Goal: Task Accomplishment & Management: Use online tool/utility

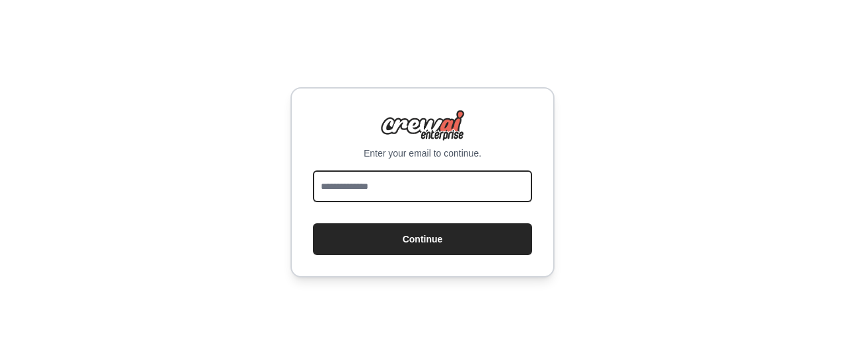
click at [414, 188] on input "email" at bounding box center [422, 186] width 219 height 32
type input "**********"
click at [313, 223] on button "Continue" at bounding box center [422, 239] width 219 height 32
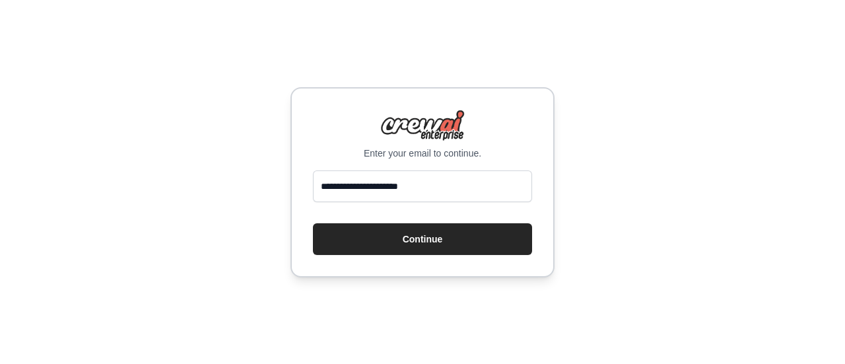
click at [410, 242] on button "Continue" at bounding box center [422, 239] width 219 height 32
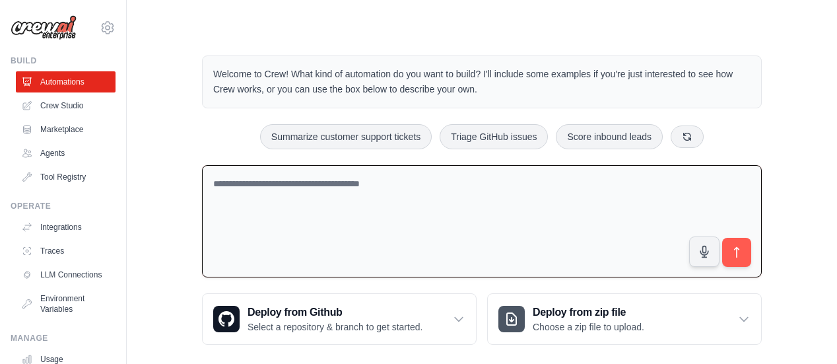
click at [387, 228] on textarea at bounding box center [482, 221] width 560 height 113
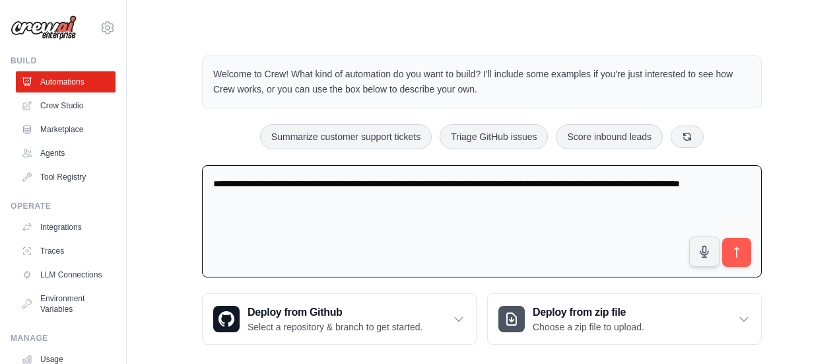
type textarea "**********"
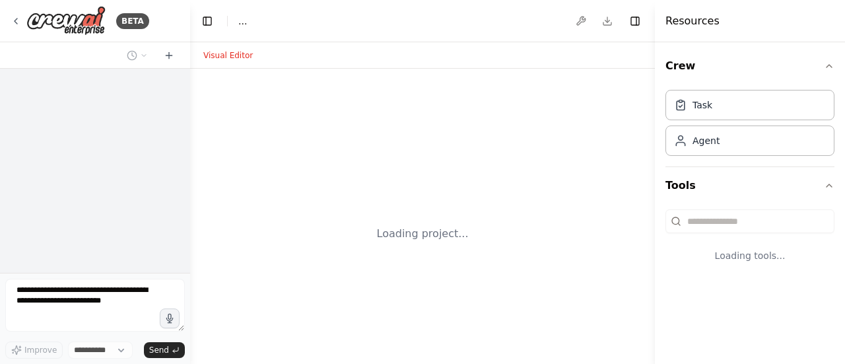
select select "****"
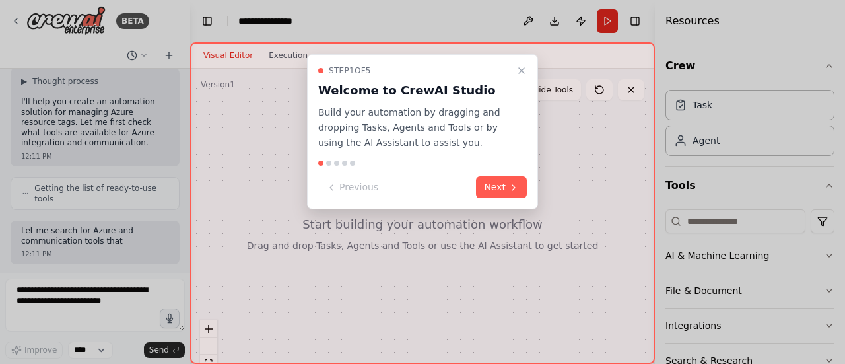
scroll to position [174, 0]
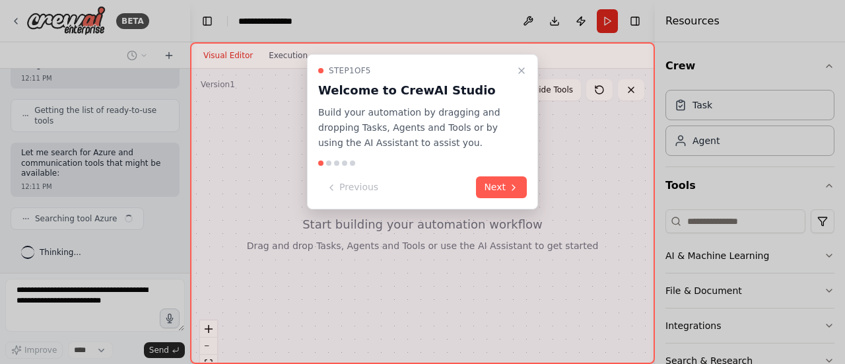
click at [522, 71] on icon "Close walkthrough" at bounding box center [521, 70] width 5 height 5
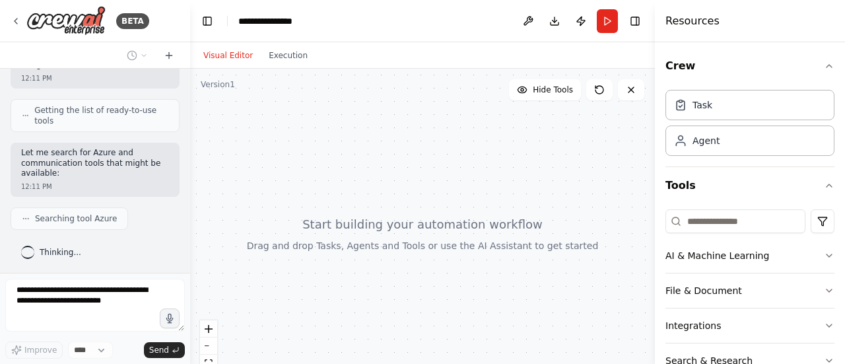
scroll to position [207, 0]
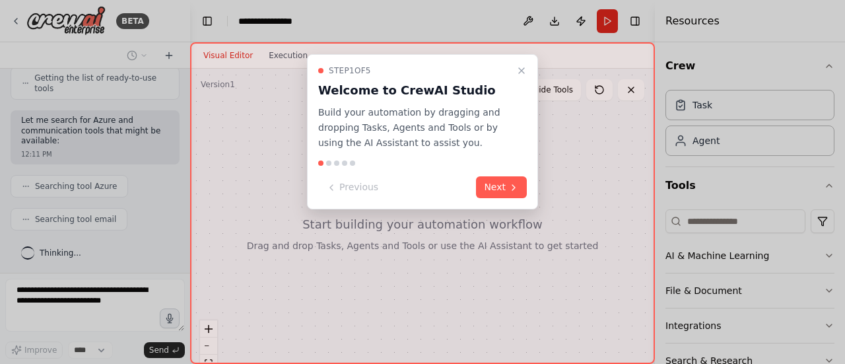
click at [522, 71] on icon "Close walkthrough" at bounding box center [521, 70] width 5 height 5
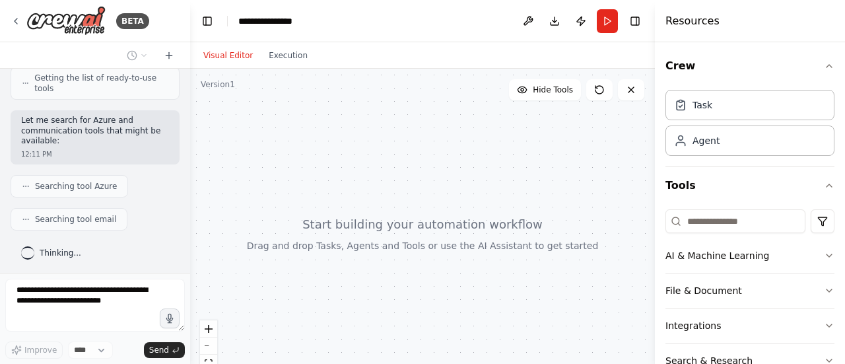
scroll to position [239, 0]
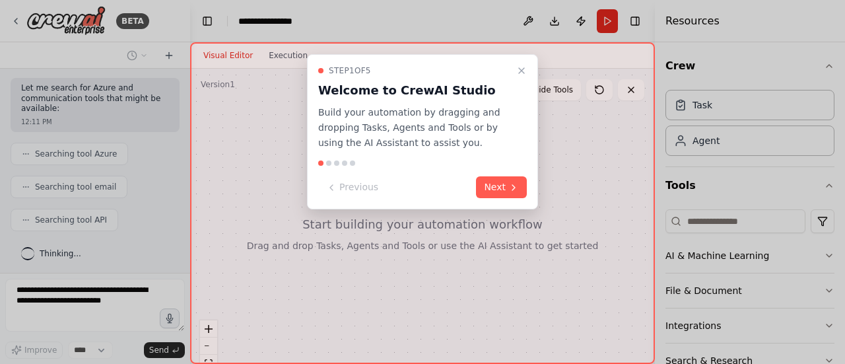
click at [522, 71] on icon "Close walkthrough" at bounding box center [521, 70] width 5 height 5
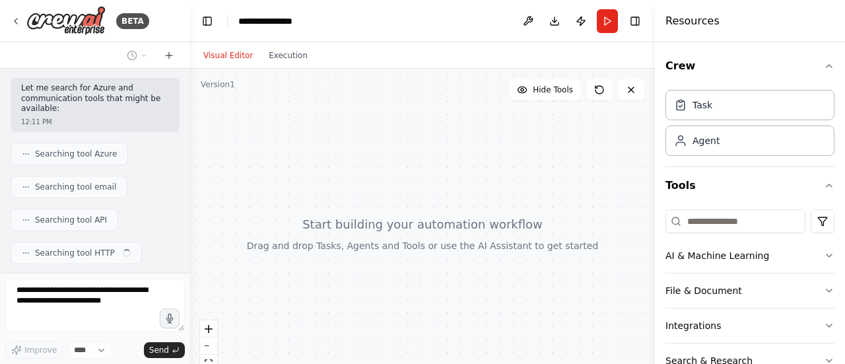
scroll to position [272, 0]
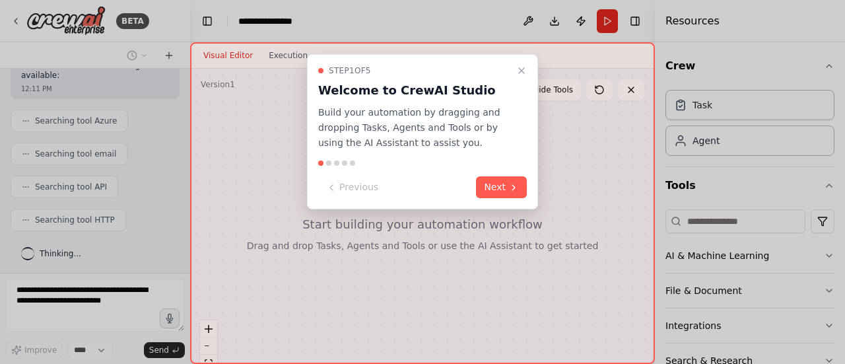
click at [503, 189] on button "Next" at bounding box center [501, 187] width 51 height 22
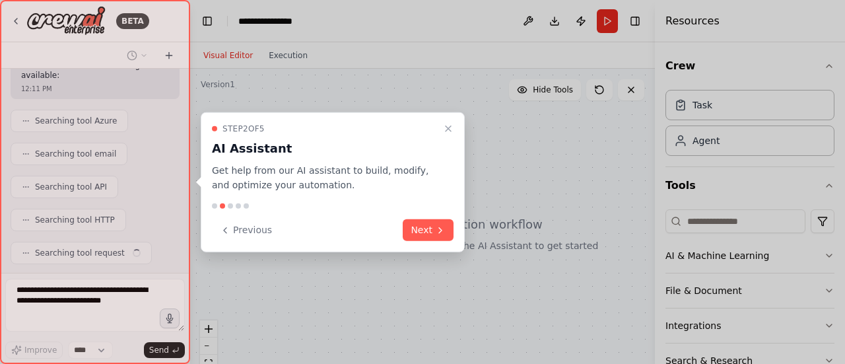
scroll to position [304, 0]
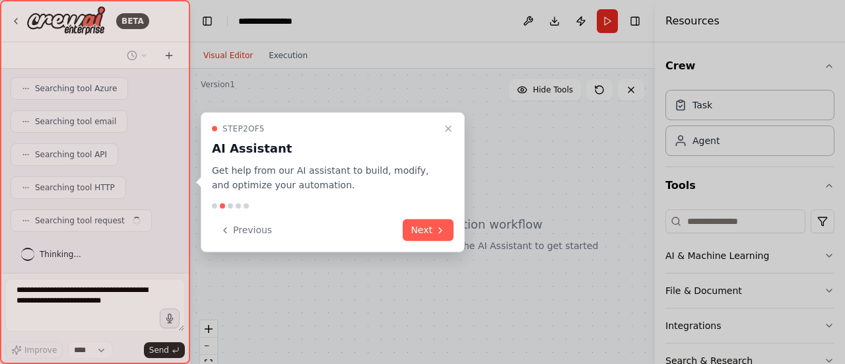
click at [438, 230] on icon at bounding box center [440, 229] width 11 height 11
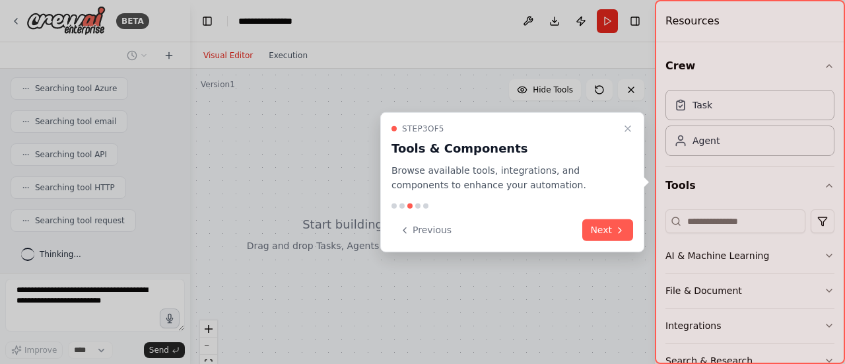
click at [603, 228] on button "Next" at bounding box center [607, 230] width 51 height 22
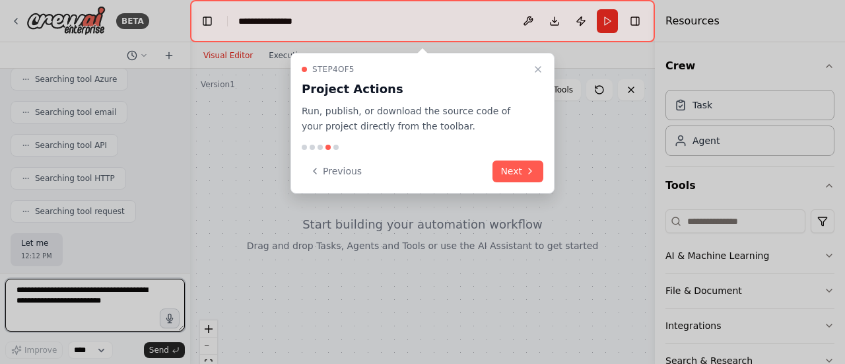
scroll to position [324, 0]
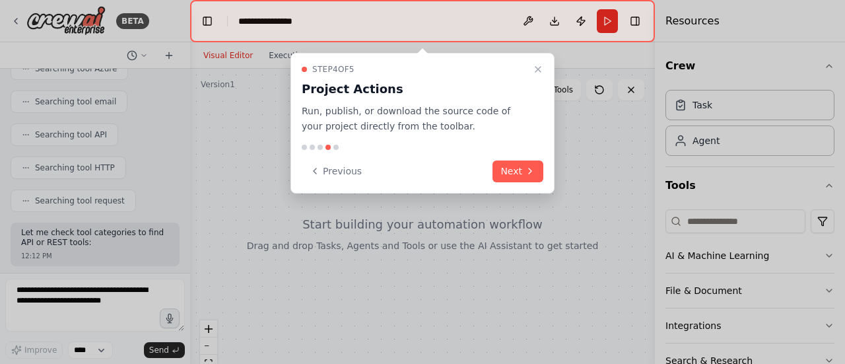
click at [526, 167] on icon at bounding box center [530, 171] width 11 height 11
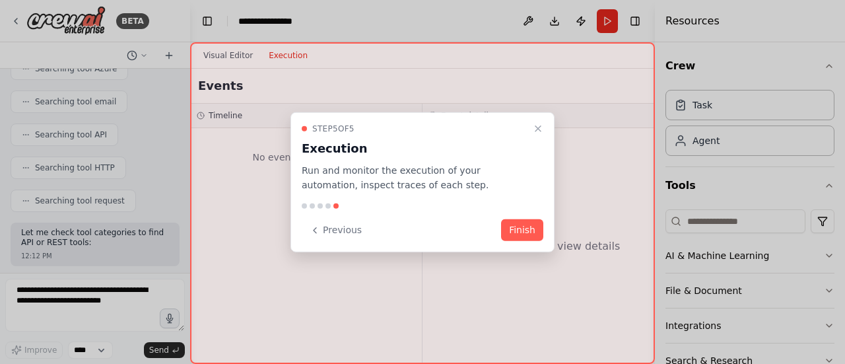
click at [539, 234] on button "Finish" at bounding box center [522, 230] width 42 height 22
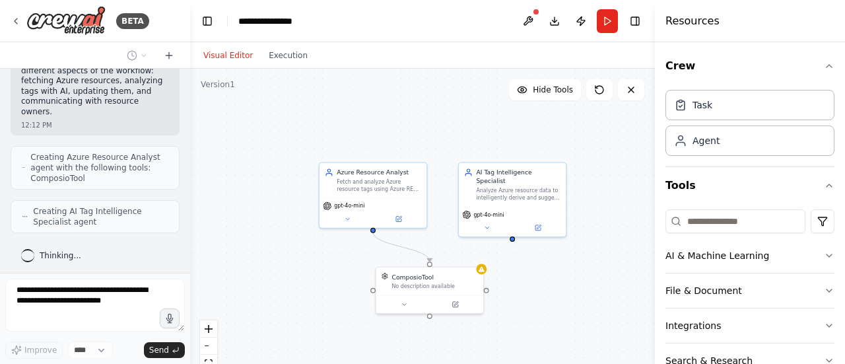
scroll to position [742, 0]
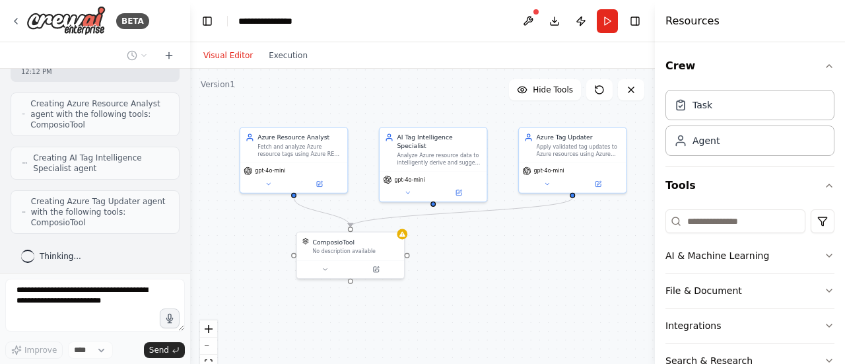
drag, startPoint x: 579, startPoint y: 327, endPoint x: 500, endPoint y: 292, distance: 86.6
click at [500, 292] on div ".deletable-edge-delete-btn { width: 20px; height: 20px; border: 0px solid #ffff…" at bounding box center [422, 234] width 465 height 330
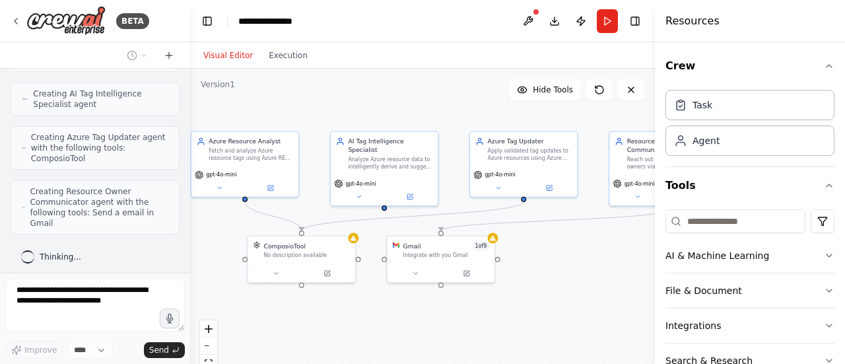
drag, startPoint x: 562, startPoint y: 331, endPoint x: 513, endPoint y: 335, distance: 49.0
click at [513, 335] on div ".deletable-edge-delete-btn { width: 20px; height: 20px; border: 0px solid #ffff…" at bounding box center [422, 234] width 465 height 330
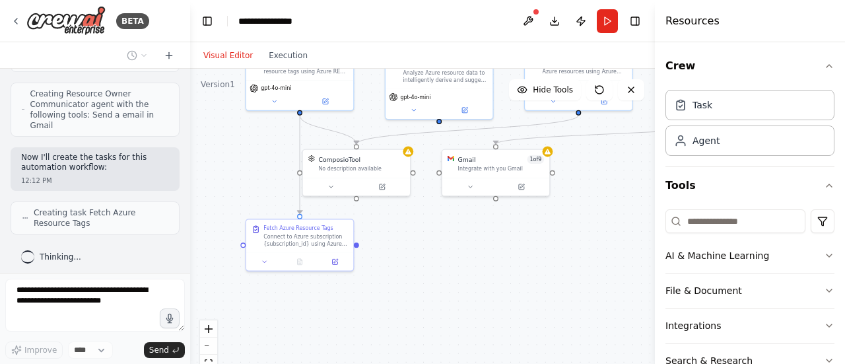
drag, startPoint x: 411, startPoint y: 339, endPoint x: 466, endPoint y: 252, distance: 102.3
click at [466, 252] on div ".deletable-edge-delete-btn { width: 20px; height: 20px; border: 0px solid #ffff…" at bounding box center [422, 234] width 465 height 330
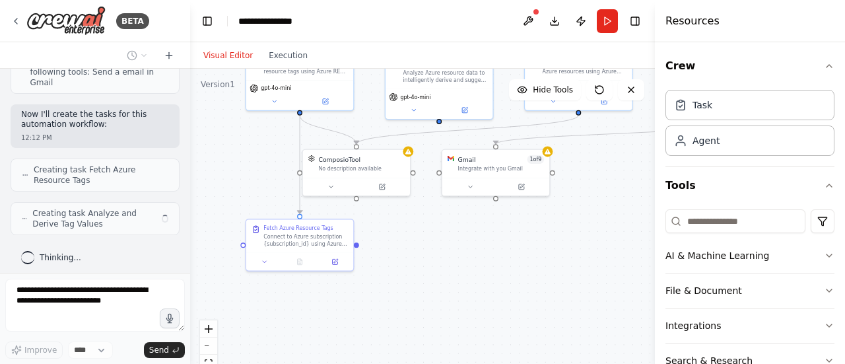
click at [334, 263] on button at bounding box center [335, 261] width 30 height 11
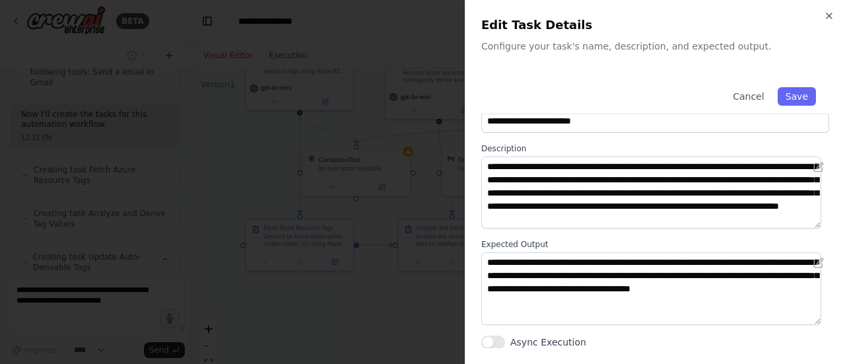
scroll to position [990, 0]
click at [832, 18] on icon "button" at bounding box center [829, 16] width 11 height 11
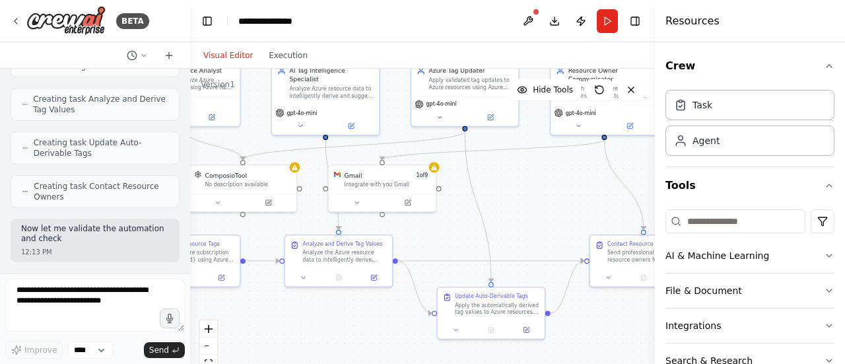
scroll to position [1141, 0]
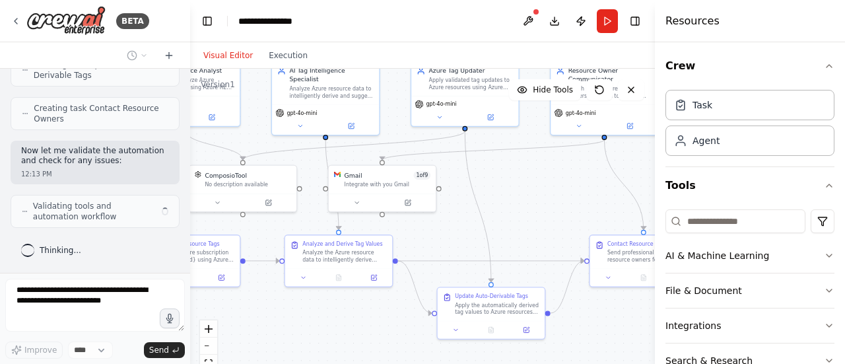
drag, startPoint x: 546, startPoint y: 323, endPoint x: 433, endPoint y: 339, distance: 114.6
click at [433, 339] on div ".deletable-edge-delete-btn { width: 20px; height: 20px; border: 0px solid #ffff…" at bounding box center [422, 234] width 465 height 330
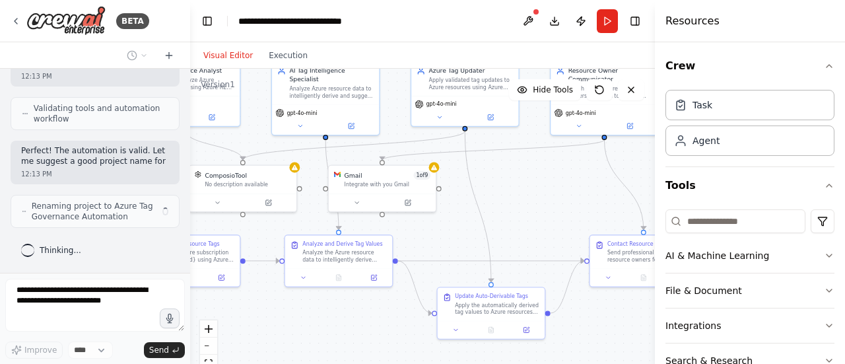
scroll to position [1249, 0]
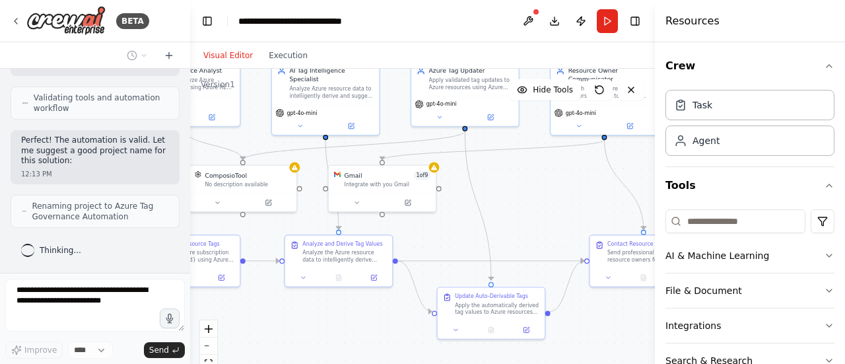
click at [525, 327] on icon at bounding box center [527, 329] width 4 height 4
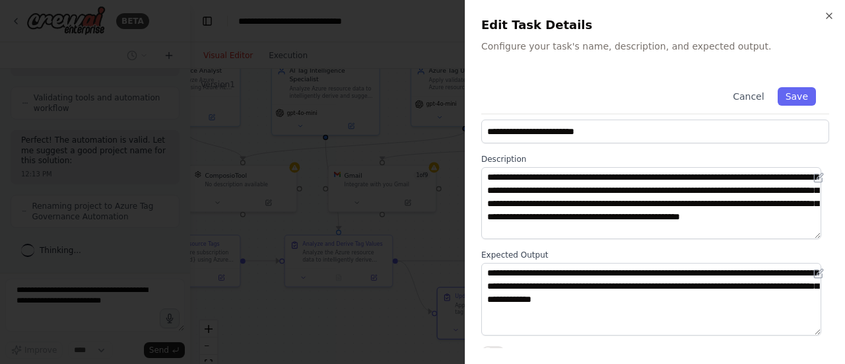
scroll to position [29, 0]
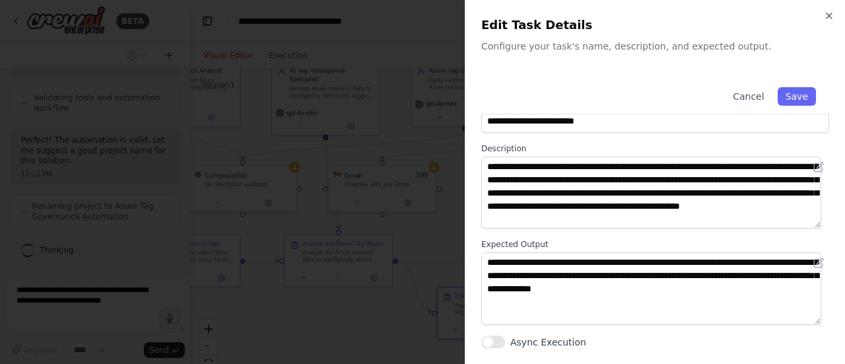
click at [832, 13] on icon "button" at bounding box center [828, 15] width 5 height 5
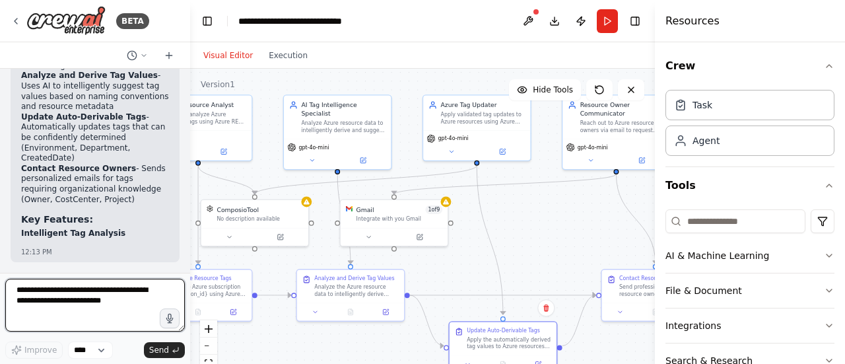
drag, startPoint x: 572, startPoint y: 208, endPoint x: 583, endPoint y: 242, distance: 36.3
click at [583, 242] on div ".deletable-edge-delete-btn { width: 20px; height: 20px; border: 0px solid #ffff…" at bounding box center [422, 234] width 465 height 330
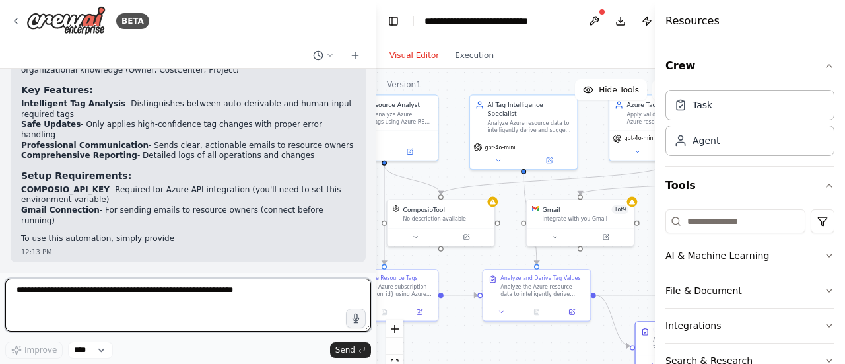
drag, startPoint x: 185, startPoint y: 224, endPoint x: 376, endPoint y: 223, distance: 191.4
click at [376, 223] on div "BETA create an solution to fetch azure resource tag and update them and reach o…" at bounding box center [422, 182] width 845 height 364
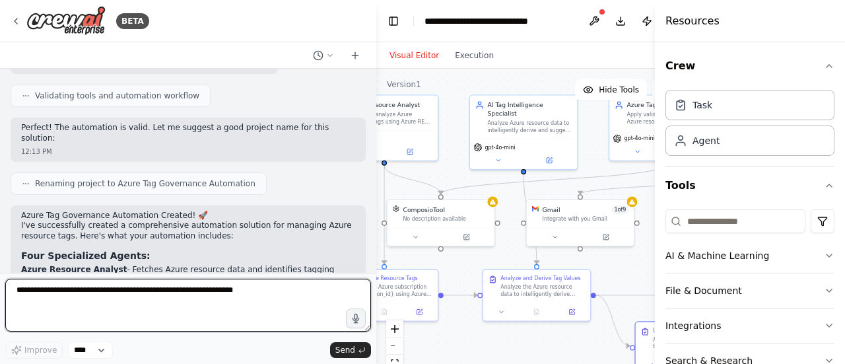
scroll to position [921, 0]
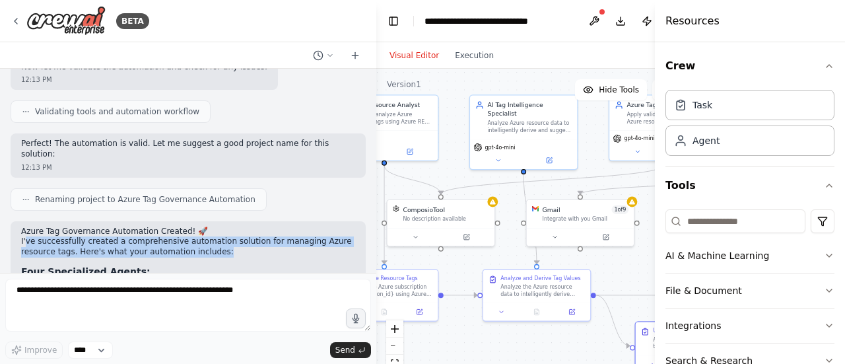
drag, startPoint x: 26, startPoint y: 235, endPoint x: 334, endPoint y: 243, distance: 307.6
click at [334, 243] on p "I've successfully created a comprehensive automation solution for managing Azur…" at bounding box center [188, 246] width 334 height 20
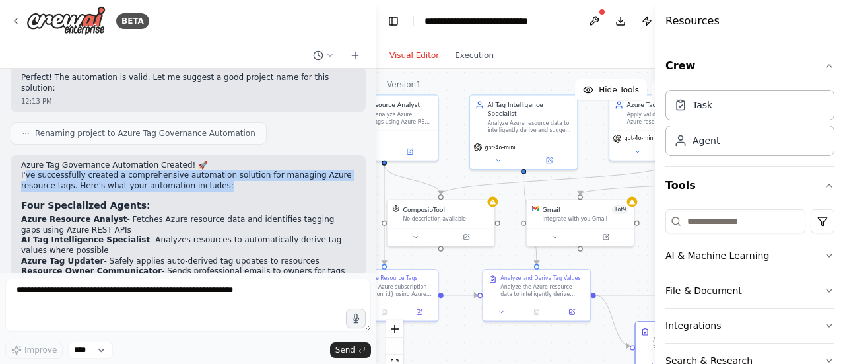
scroll to position [1053, 0]
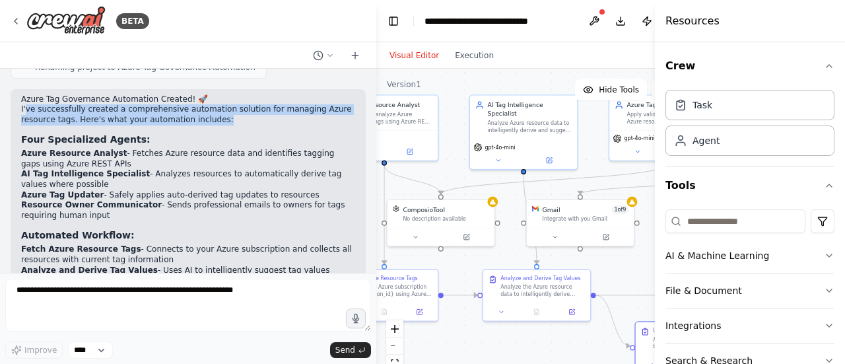
drag, startPoint x: 273, startPoint y: 147, endPoint x: 147, endPoint y: 156, distance: 127.0
click at [147, 156] on li "Azure Resource Analyst - Fetches Azure resource data and identifies tagging gap…" at bounding box center [188, 158] width 334 height 20
drag, startPoint x: 161, startPoint y: 166, endPoint x: 112, endPoint y: 178, distance: 50.1
click at [112, 178] on li "AI Tag Intelligence Specialist - Analyzes resources to automatically derive tag…" at bounding box center [188, 179] width 334 height 20
drag, startPoint x: 115, startPoint y: 187, endPoint x: 174, endPoint y: 209, distance: 62.6
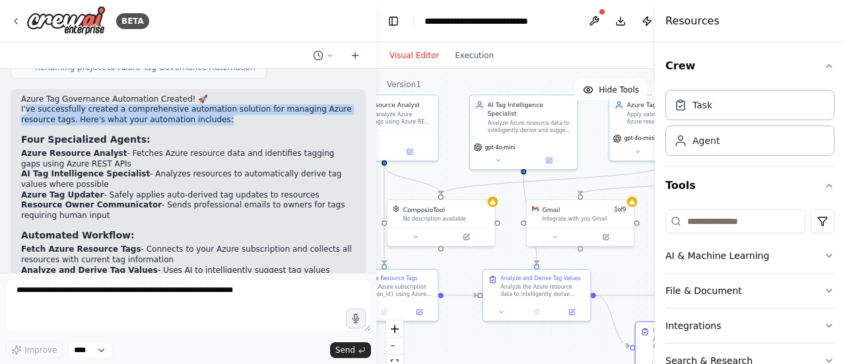
click at [174, 209] on ol "Azure Resource Analyst - Fetches Azure resource data and identifies tagging gap…" at bounding box center [188, 184] width 334 height 72
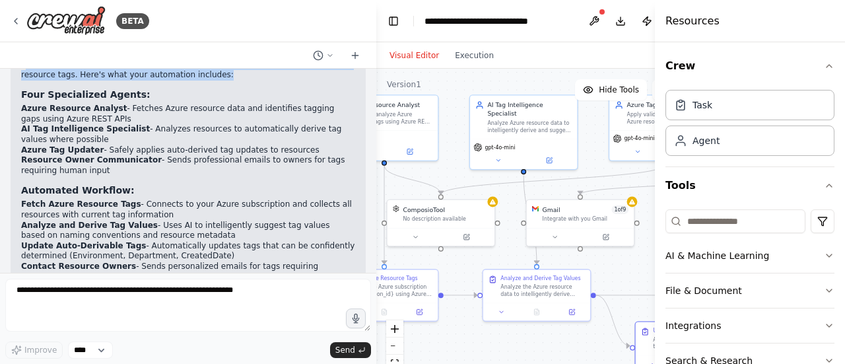
scroll to position [1119, 0]
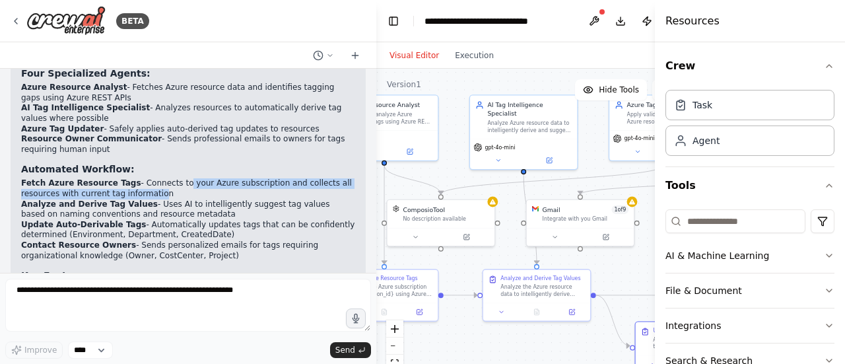
drag, startPoint x: 191, startPoint y: 178, endPoint x: 175, endPoint y: 189, distance: 19.0
click at [175, 189] on li "Fetch Azure Resource Tags - Connects to your Azure subscription and collects al…" at bounding box center [188, 188] width 334 height 20
click at [595, 18] on button at bounding box center [593, 21] width 21 height 24
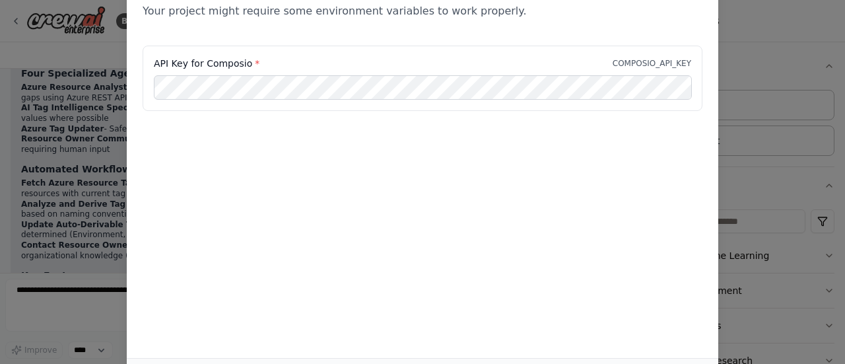
click at [745, 30] on div "Environment configuration Your project might require some environment variables…" at bounding box center [422, 182] width 845 height 364
click at [102, 115] on div "Environment configuration Your project might require some environment variables…" at bounding box center [422, 182] width 845 height 364
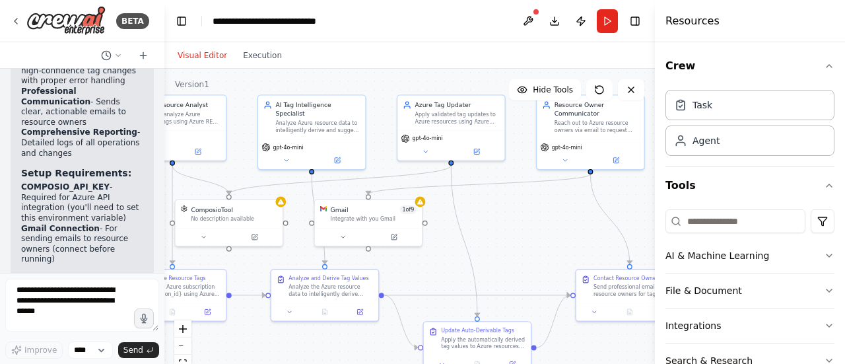
scroll to position [2107, 0]
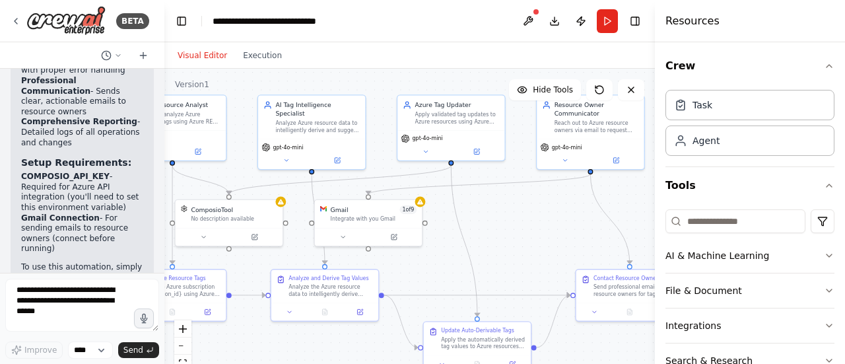
drag, startPoint x: 371, startPoint y: 191, endPoint x: 164, endPoint y: 180, distance: 206.8
click at [164, 180] on div "BETA create an solution to fetch azure resource tag and update them and reach o…" at bounding box center [422, 182] width 845 height 364
click at [612, 22] on button "Run" at bounding box center [607, 21] width 21 height 24
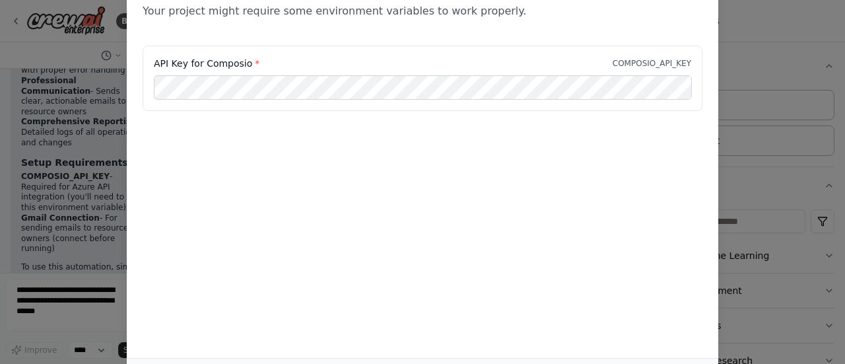
click at [777, 176] on div "Environment configuration Your project might require some environment variables…" at bounding box center [422, 182] width 845 height 364
